Goal: Task Accomplishment & Management: Use online tool/utility

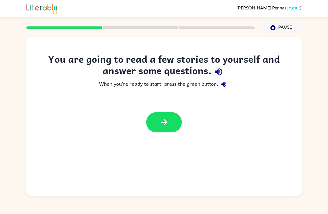
click at [169, 122] on button "button" at bounding box center [164, 122] width 36 height 20
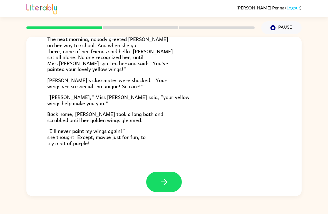
scroll to position [149, 0]
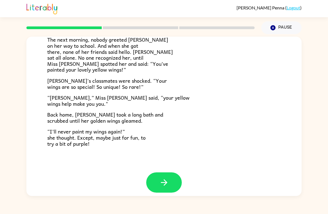
click at [171, 176] on button "button" at bounding box center [164, 183] width 36 height 20
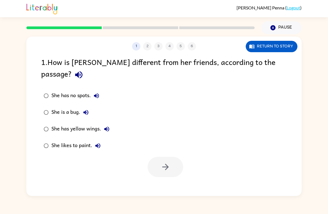
scroll to position [0, 0]
click at [166, 162] on icon "button" at bounding box center [166, 167] width 10 height 10
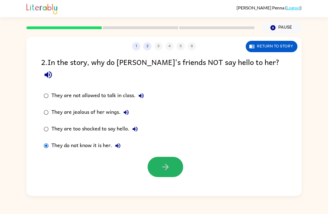
click at [171, 157] on button "button" at bounding box center [166, 167] width 36 height 20
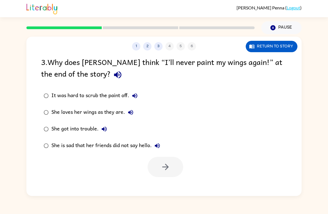
click at [44, 119] on label "She loves her wings as they are." at bounding box center [102, 112] width 128 height 17
click at [168, 169] on icon "button" at bounding box center [166, 167] width 10 height 10
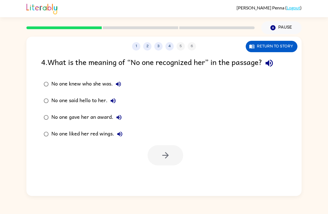
click at [54, 80] on div "No one knew who she was." at bounding box center [87, 84] width 73 height 11
click at [170, 159] on icon "button" at bounding box center [166, 156] width 10 height 10
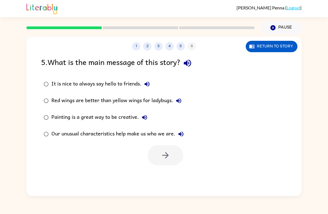
click at [178, 134] on icon "button" at bounding box center [181, 134] width 7 height 7
click at [165, 157] on icon "button" at bounding box center [166, 156] width 10 height 10
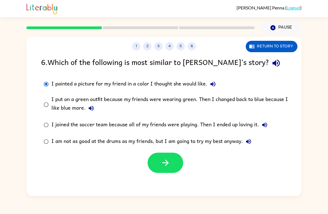
click at [164, 169] on button "button" at bounding box center [166, 163] width 36 height 20
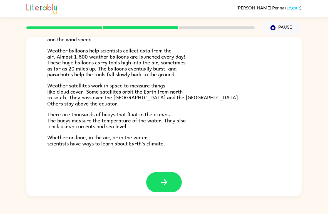
scroll to position [149, 0]
click at [161, 185] on button "button" at bounding box center [164, 183] width 36 height 20
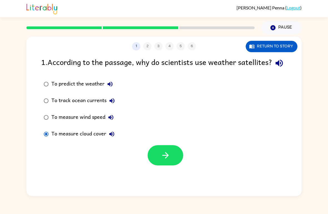
click at [170, 166] on button "button" at bounding box center [166, 155] width 36 height 20
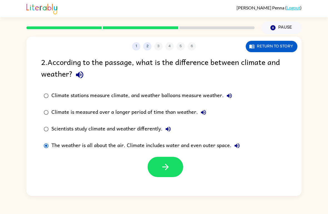
click at [163, 173] on button "button" at bounding box center [166, 167] width 36 height 20
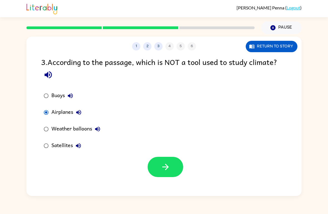
click at [174, 168] on button "button" at bounding box center [166, 167] width 36 height 20
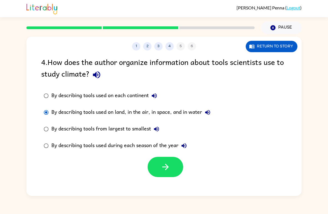
click at [167, 177] on button "button" at bounding box center [166, 167] width 36 height 20
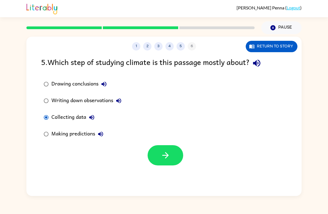
click at [174, 161] on button "button" at bounding box center [166, 155] width 36 height 20
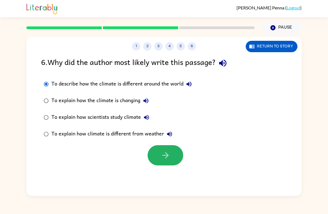
click at [173, 156] on button "button" at bounding box center [166, 155] width 36 height 20
